Goal: Task Accomplishment & Management: Manage account settings

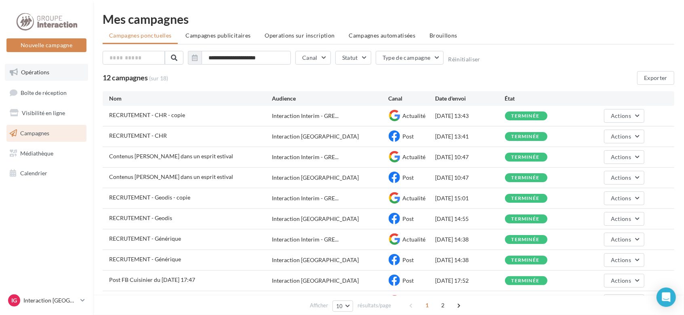
click at [40, 75] on span "Opérations" at bounding box center [35, 72] width 28 height 7
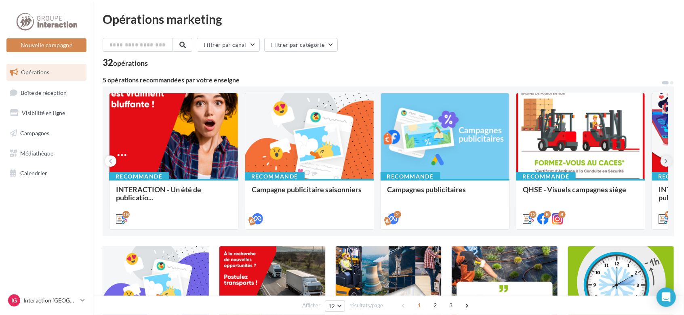
click at [666, 160] on icon at bounding box center [666, 161] width 4 height 8
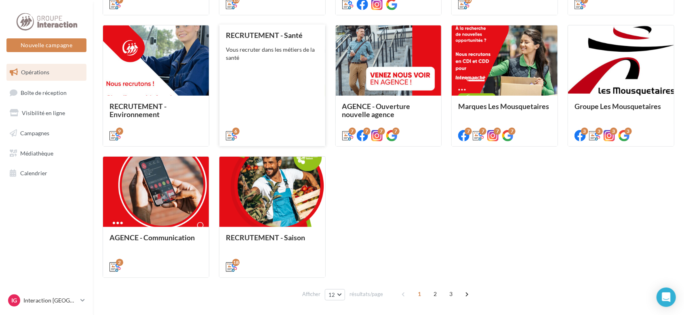
scroll to position [377, 0]
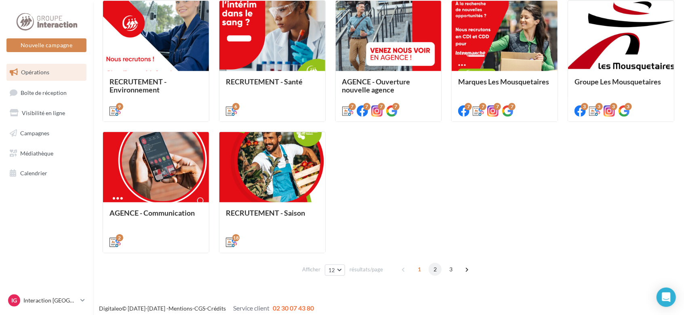
click at [434, 272] on span "2" at bounding box center [434, 269] width 13 height 13
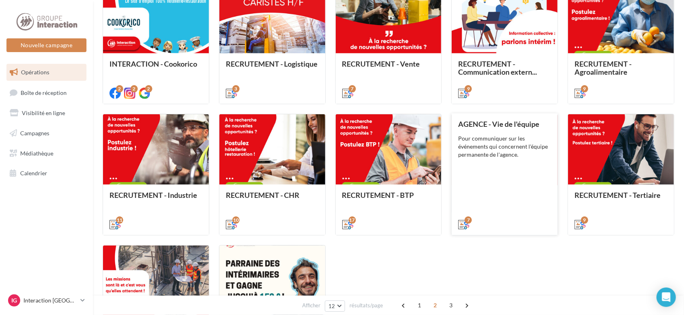
scroll to position [375, 0]
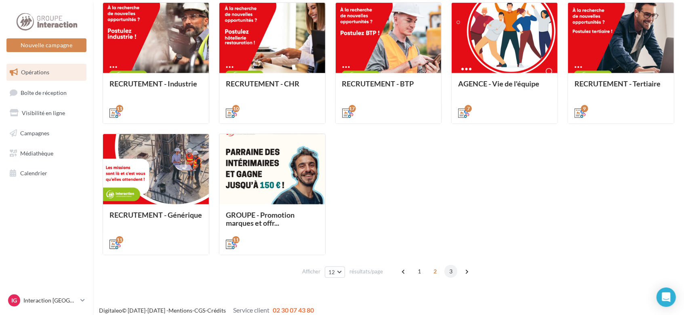
click at [449, 273] on span "3" at bounding box center [450, 271] width 13 height 13
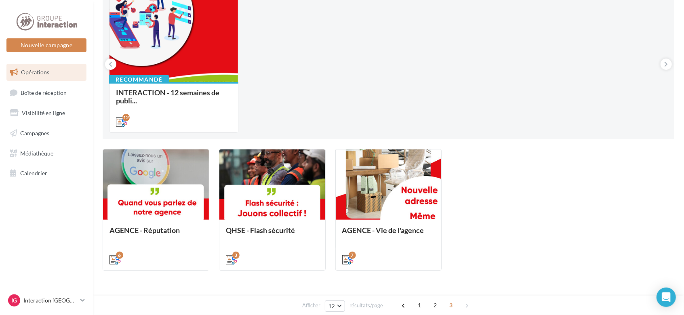
scroll to position [119, 0]
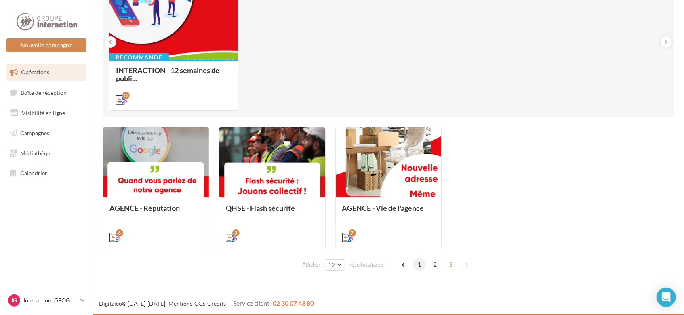
click at [419, 263] on span "1" at bounding box center [419, 264] width 13 height 13
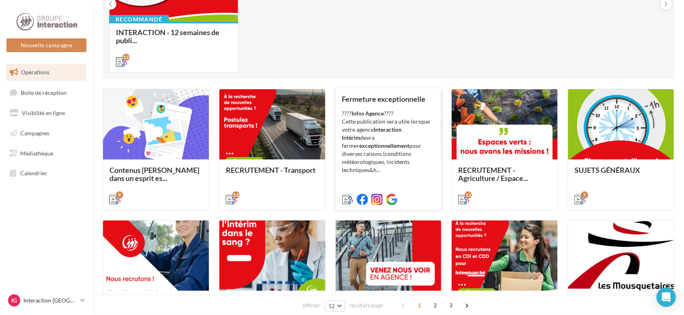
scroll to position [173, 0]
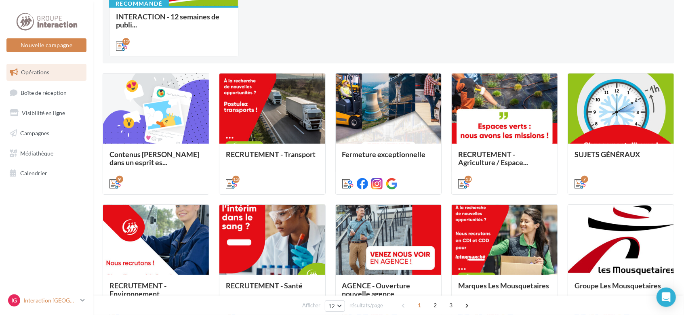
click at [84, 301] on icon at bounding box center [82, 300] width 4 height 7
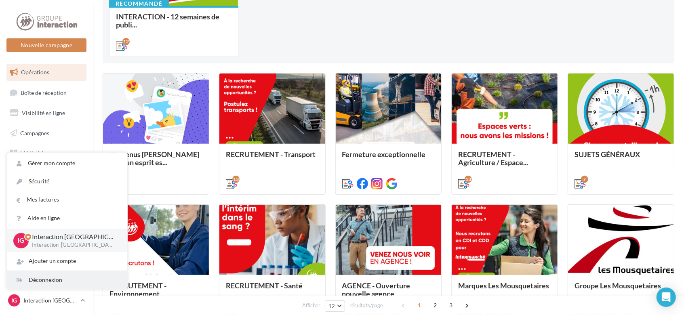
click at [66, 282] on div "Déconnexion" at bounding box center [67, 280] width 120 height 18
